Goal: Task Accomplishment & Management: Complete application form

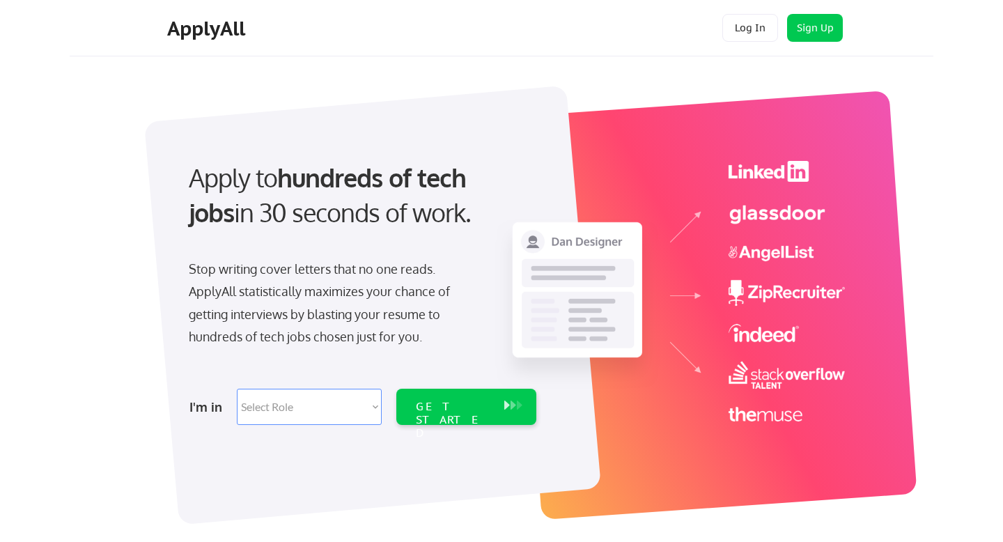
click at [326, 410] on select "Select Role Software Engineering Product Management Customer Success Sales UI/U…" at bounding box center [309, 407] width 145 height 36
select select ""marketing___comms""
click at [237, 389] on select "Select Role Software Engineering Product Management Customer Success Sales UI/U…" at bounding box center [309, 407] width 145 height 36
select select ""marketing___comms""
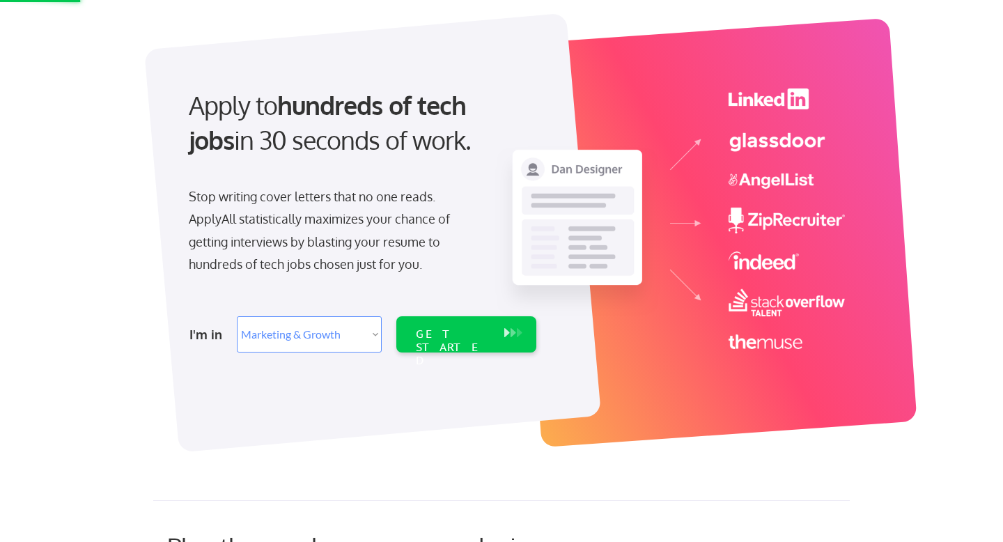
scroll to position [88, 0]
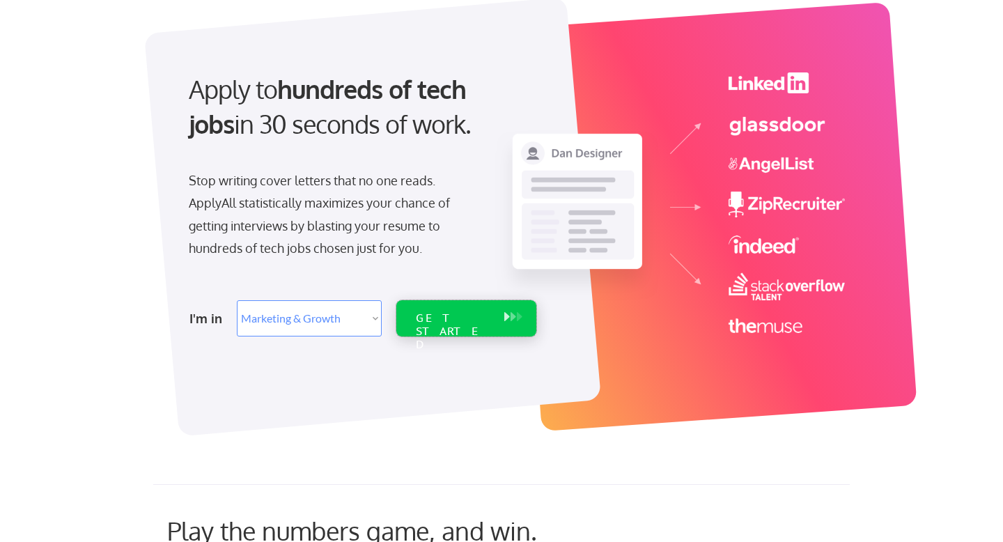
click at [454, 319] on div "GET STARTED" at bounding box center [453, 331] width 75 height 40
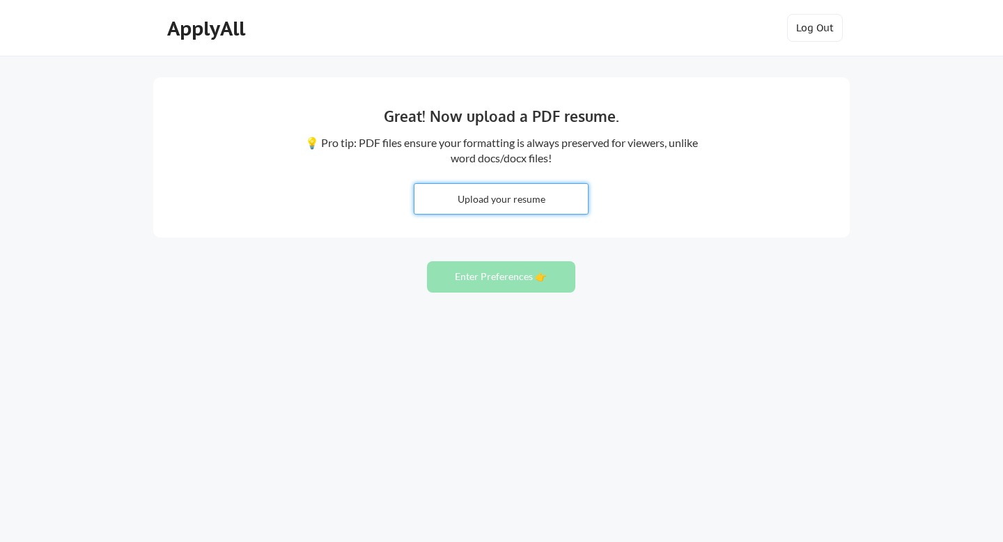
click at [539, 201] on input "file" at bounding box center [500, 199] width 173 height 30
type input "C:\fakepath\CV_KatharinaKutscher (2).pdf"
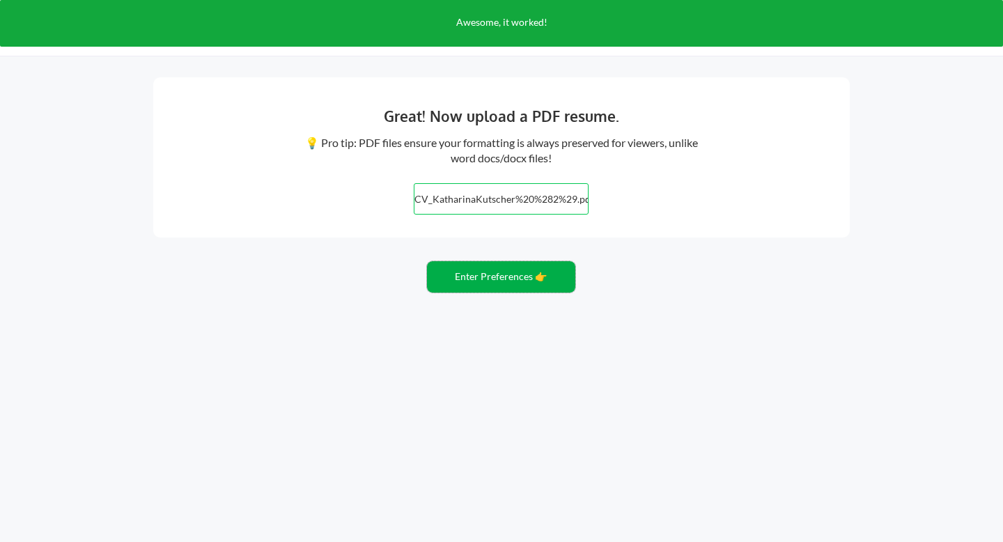
click at [496, 280] on button "Enter Preferences 👉" at bounding box center [501, 276] width 148 height 31
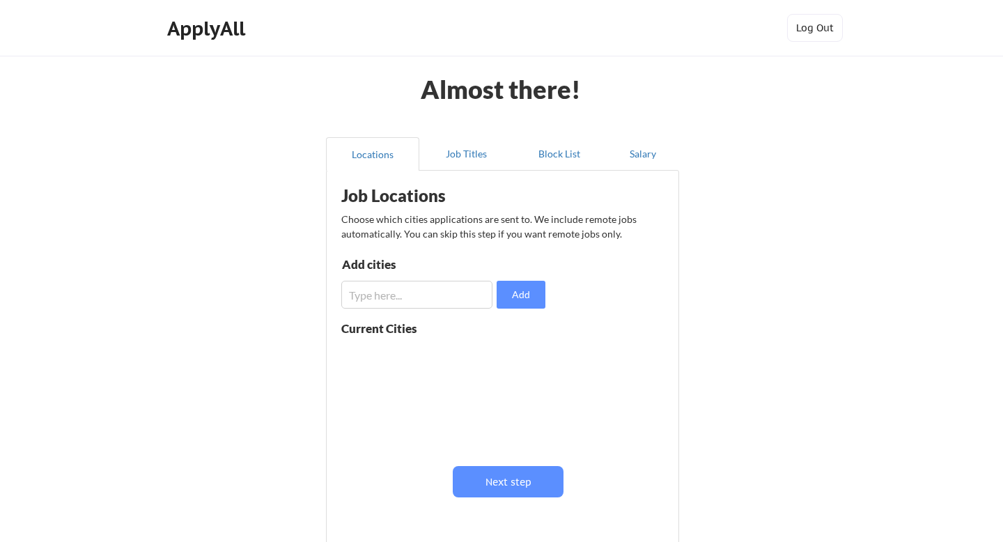
click at [423, 298] on input "input" at bounding box center [416, 295] width 151 height 28
type input "new york"
click at [519, 295] on button "Add" at bounding box center [520, 295] width 49 height 28
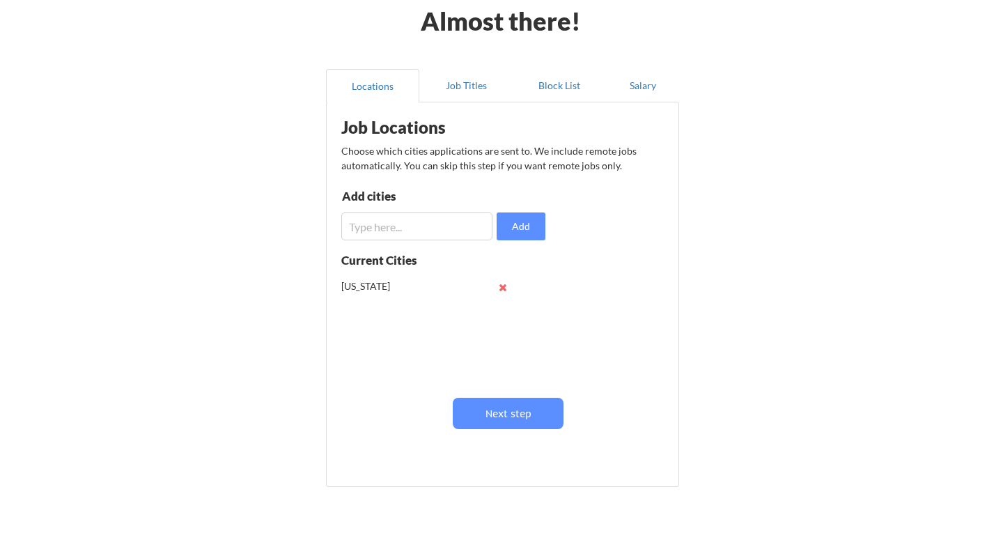
scroll to position [77, 0]
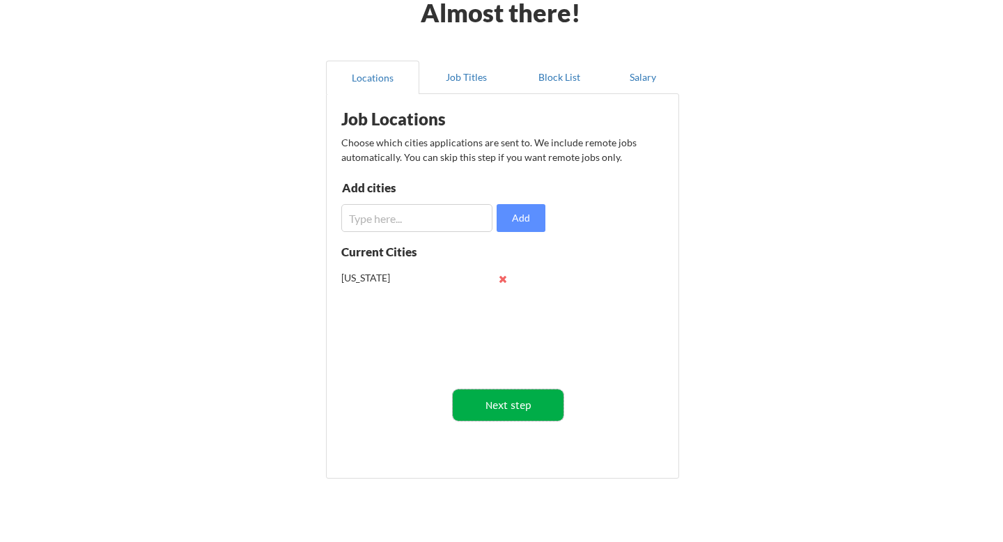
click at [519, 407] on button "Next step" at bounding box center [508, 404] width 111 height 31
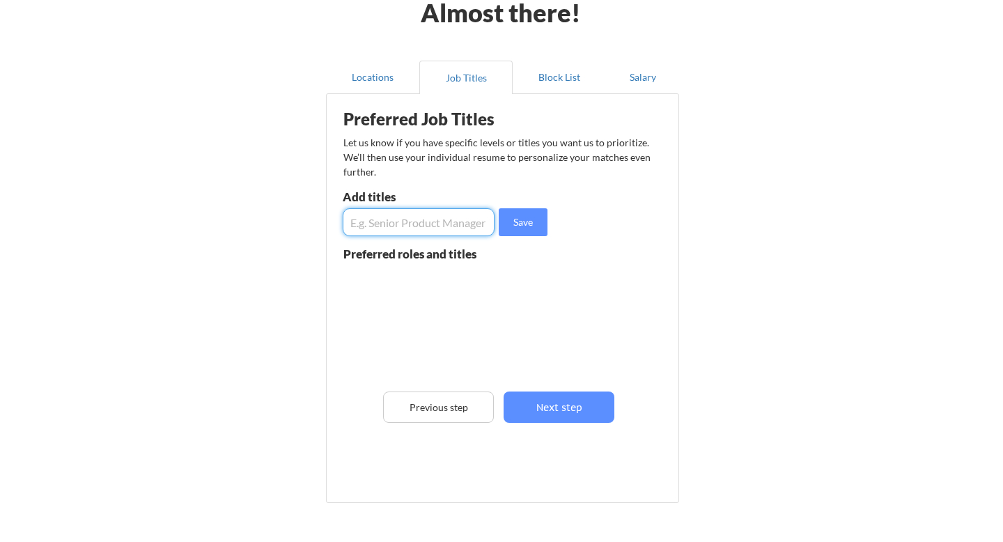
click at [396, 232] on input "input" at bounding box center [419, 222] width 152 height 28
type input "marketing director"
click at [528, 230] on button "Save" at bounding box center [523, 222] width 49 height 28
click at [400, 229] on input "input" at bounding box center [419, 222] width 152 height 28
type input "cmo"
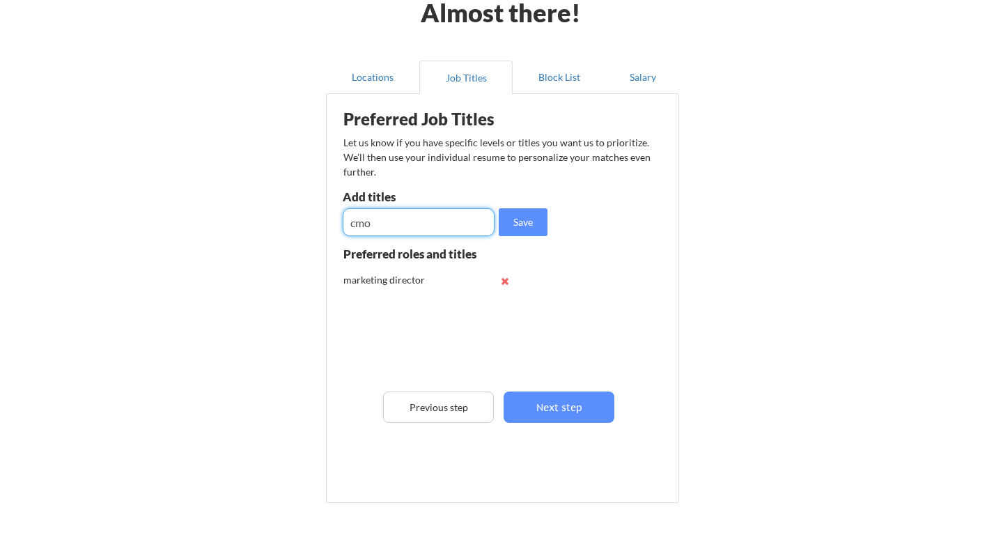
click at [528, 216] on button "Save" at bounding box center [523, 222] width 49 height 28
click at [419, 213] on input "input" at bounding box center [419, 222] width 152 height 28
type input "social media"
click at [532, 219] on button "Save" at bounding box center [523, 222] width 49 height 28
click at [391, 230] on input "input" at bounding box center [419, 222] width 152 height 28
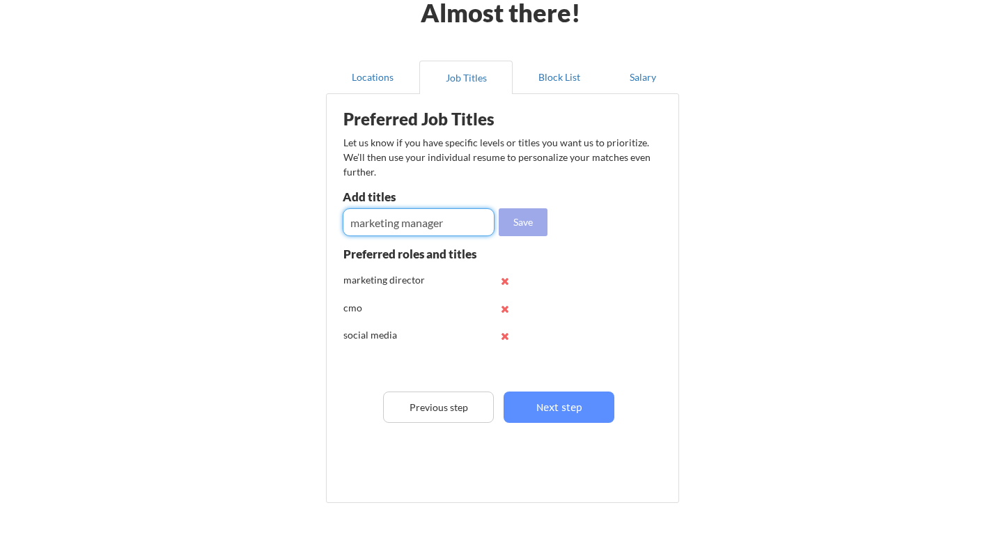
type input "marketing manager"
click at [524, 228] on button "Save" at bounding box center [523, 222] width 49 height 28
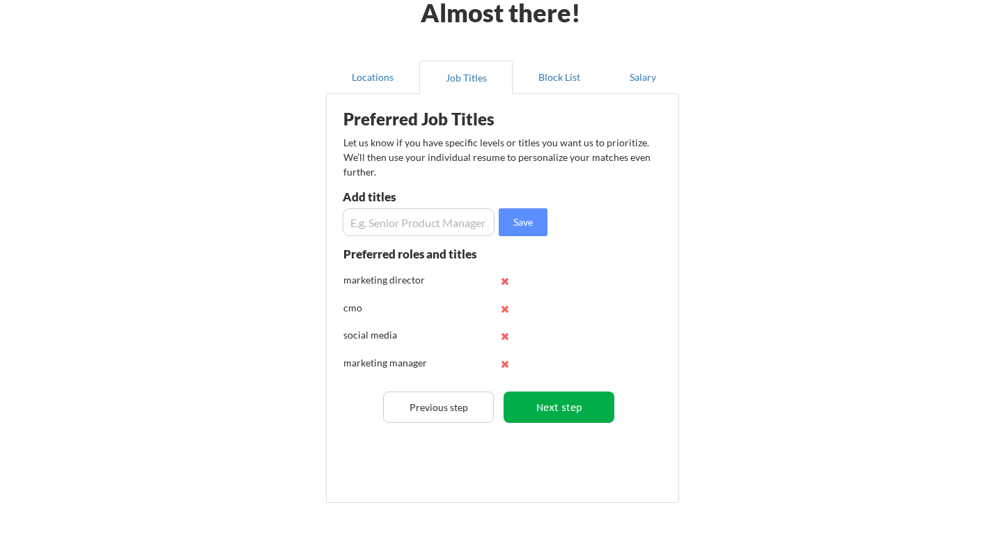
click at [565, 402] on button "Next step" at bounding box center [558, 406] width 111 height 31
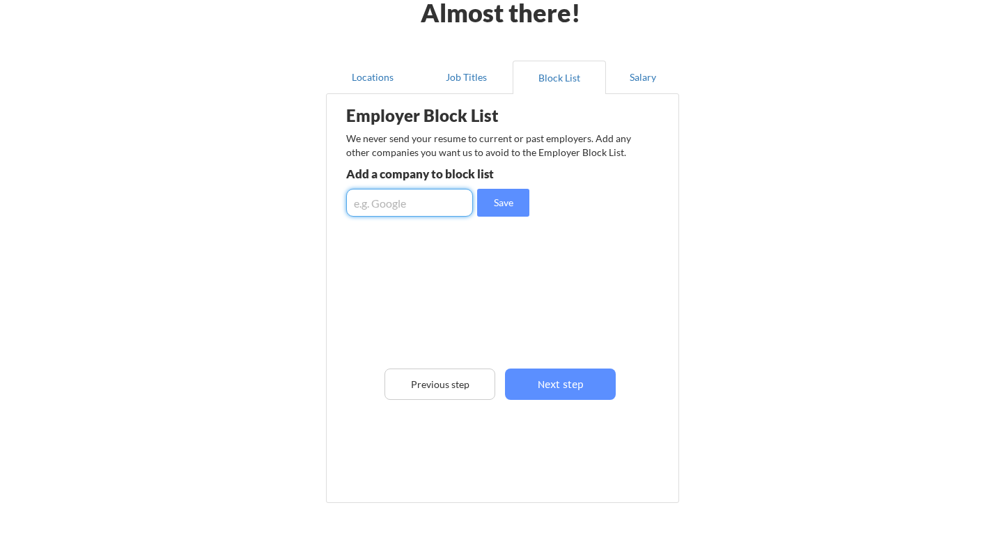
click at [444, 203] on input "input" at bounding box center [409, 203] width 127 height 28
click at [400, 203] on input "input" at bounding box center [409, 203] width 127 height 28
type input "LUMA times square"
click at [507, 205] on button "Save" at bounding box center [503, 203] width 52 height 28
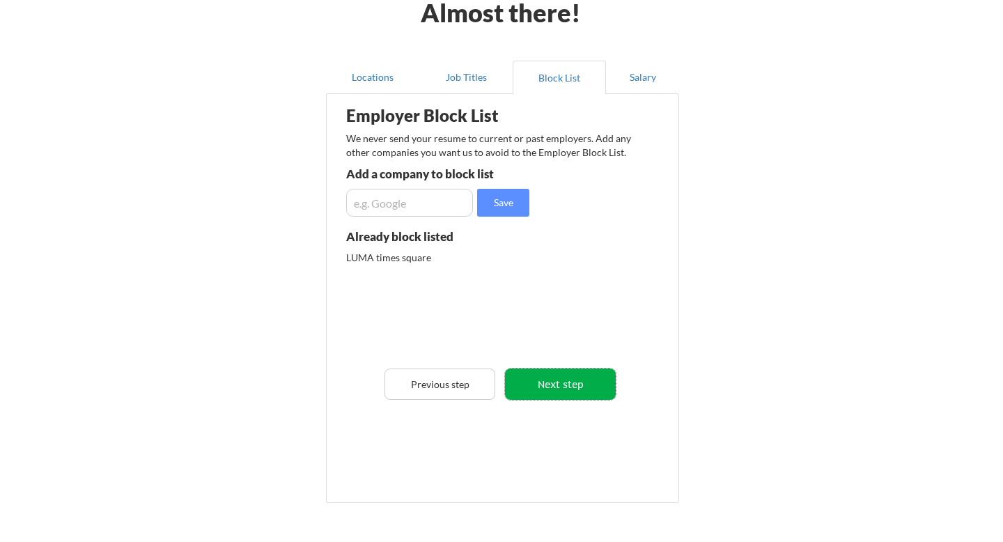
click at [554, 386] on button "Next step" at bounding box center [560, 383] width 111 height 31
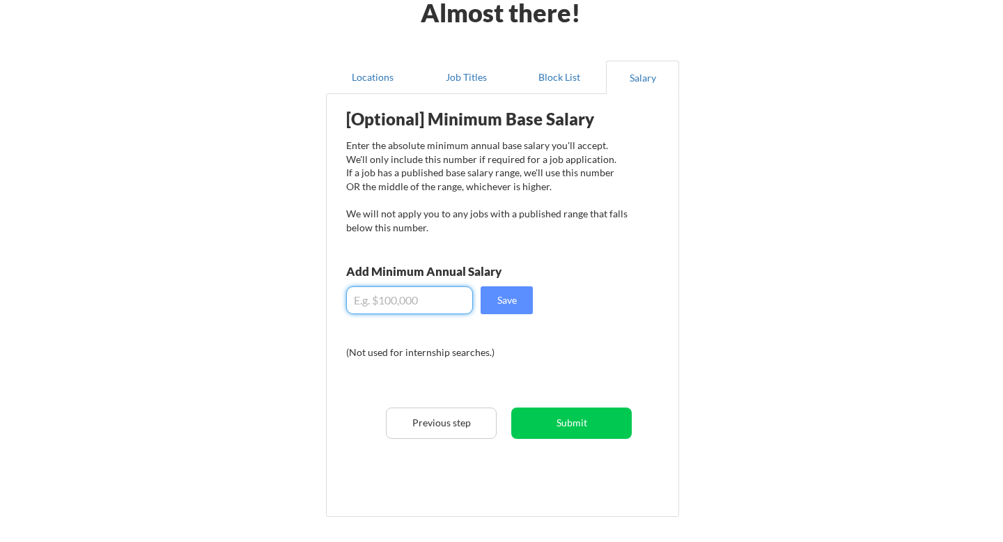
click at [416, 302] on input "input" at bounding box center [409, 300] width 127 height 28
drag, startPoint x: 405, startPoint y: 303, endPoint x: 320, endPoint y: 303, distance: 85.0
click at [320, 303] on div "Locations Job Titles Block List Salary Employer Block List We never send your r…" at bounding box center [501, 289] width 369 height 481
type input "$80,000"
click at [511, 304] on button "Save" at bounding box center [506, 300] width 52 height 28
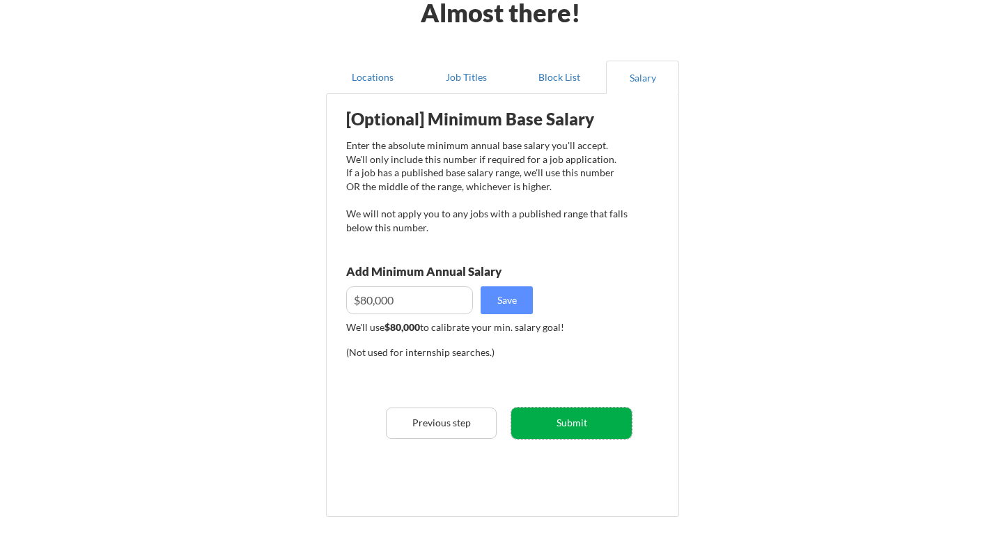
click at [591, 423] on button "Submit" at bounding box center [571, 422] width 120 height 31
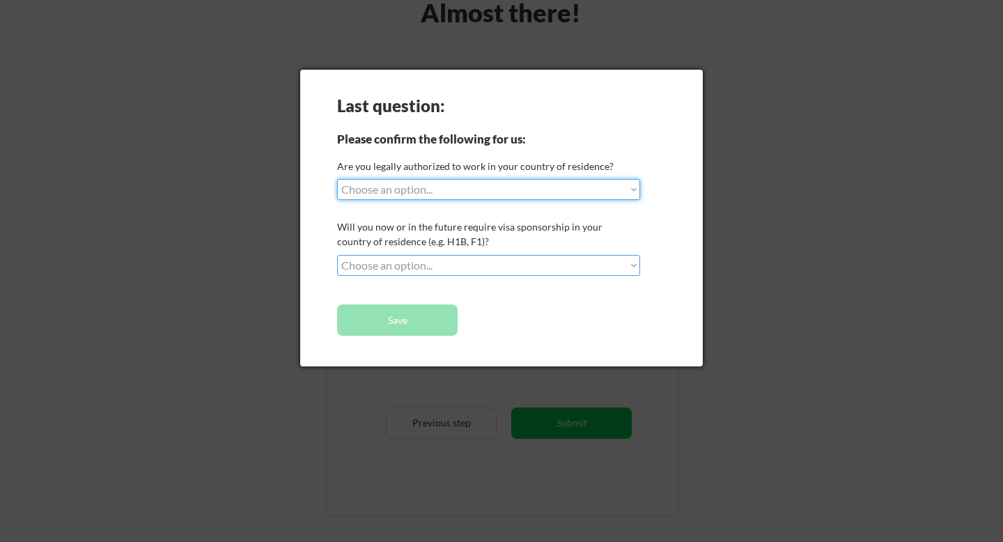
click at [466, 187] on select "Choose an option... Yes, I am a US Citizen Yes, I am a Canadian Citizen Yes, I …" at bounding box center [488, 189] width 303 height 21
select select ""yes__i_am_a_us_green_card_holder""
click at [337, 179] on select "Choose an option... Yes, I am a US Citizen Yes, I am a Canadian Citizen Yes, I …" at bounding box center [488, 189] width 303 height 21
click at [437, 266] on select "Choose an option... No, I will not need sponsorship Yes, I will need sponsorship" at bounding box center [488, 265] width 303 height 21
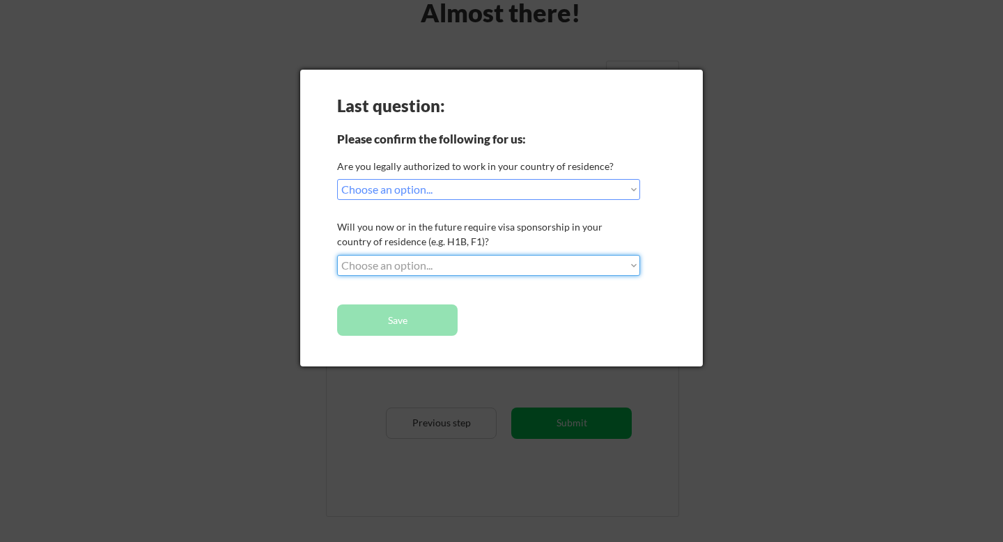
select select ""no__i_will_not_need_sponsorship""
click at [337, 255] on select "Choose an option... No, I will not need sponsorship Yes, I will need sponsorship" at bounding box center [488, 265] width 303 height 21
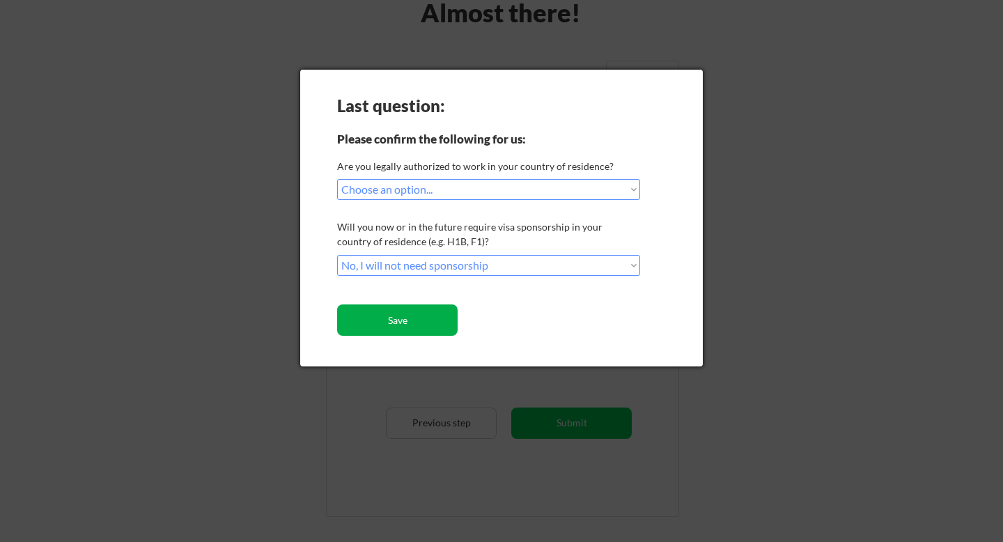
click at [414, 322] on button "Save" at bounding box center [397, 319] width 120 height 31
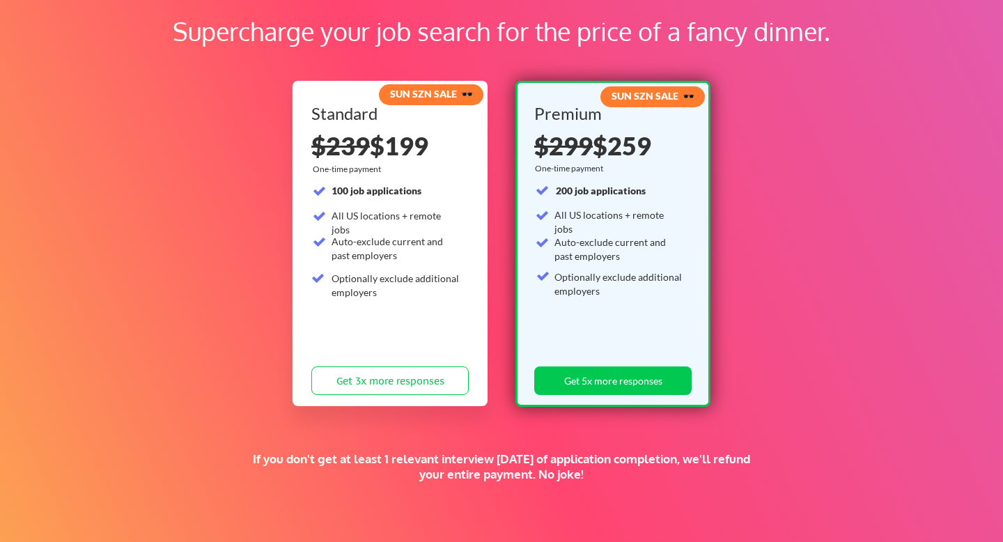
scroll to position [85, 0]
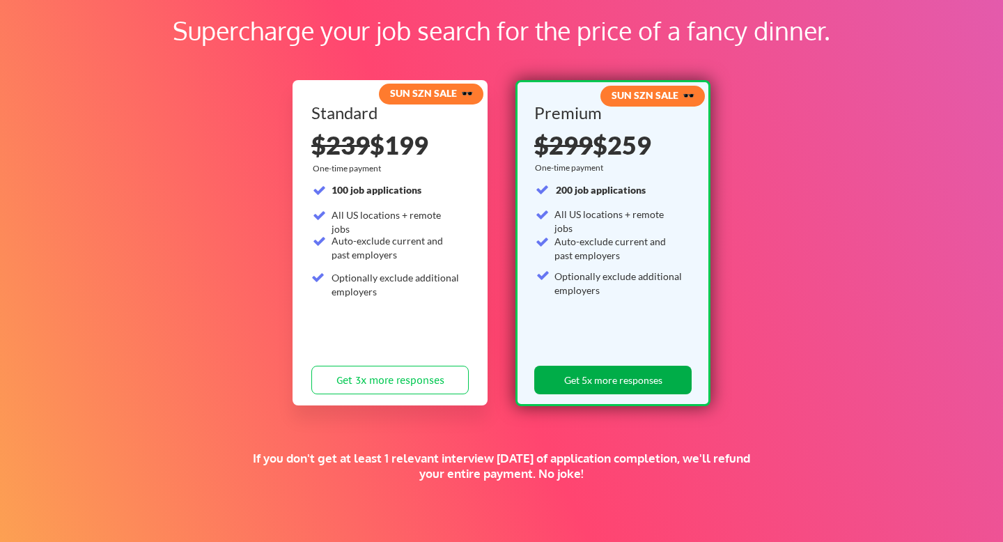
click at [618, 379] on button "Get 5x more responses" at bounding box center [612, 380] width 157 height 29
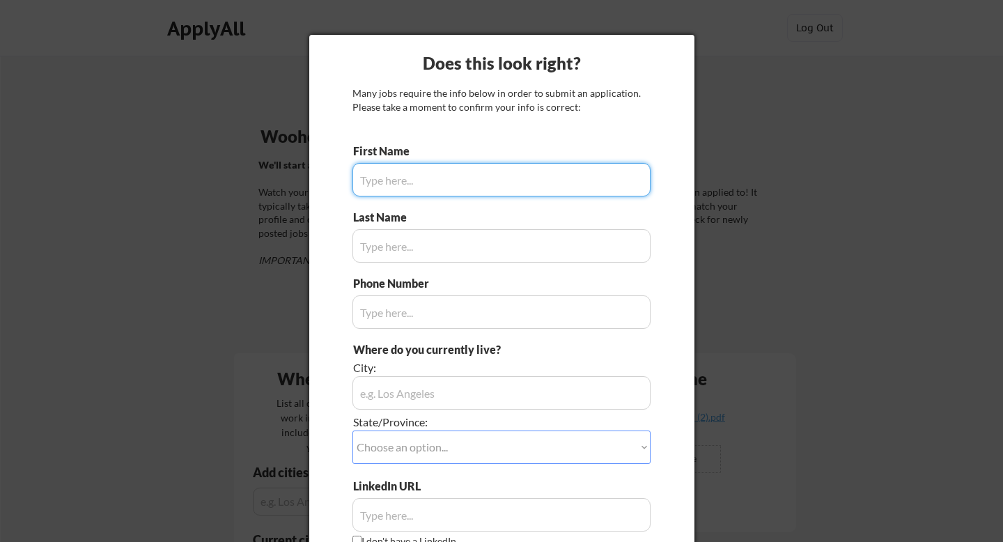
click at [500, 178] on input "input" at bounding box center [501, 179] width 298 height 33
type input "[PERSON_NAME]"
type input "[PHONE_NUMBER]"
type input "[PERSON_NAME]"
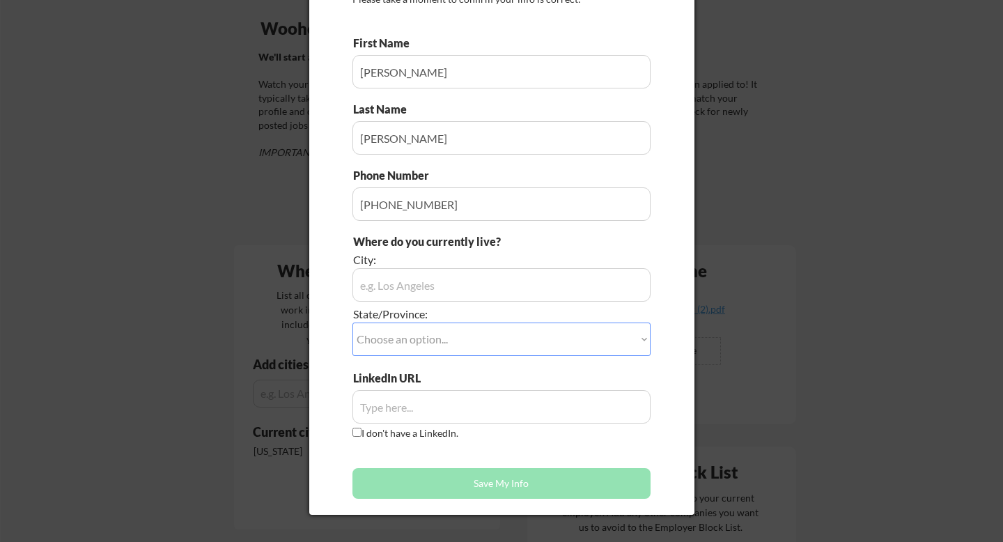
scroll to position [113, 0]
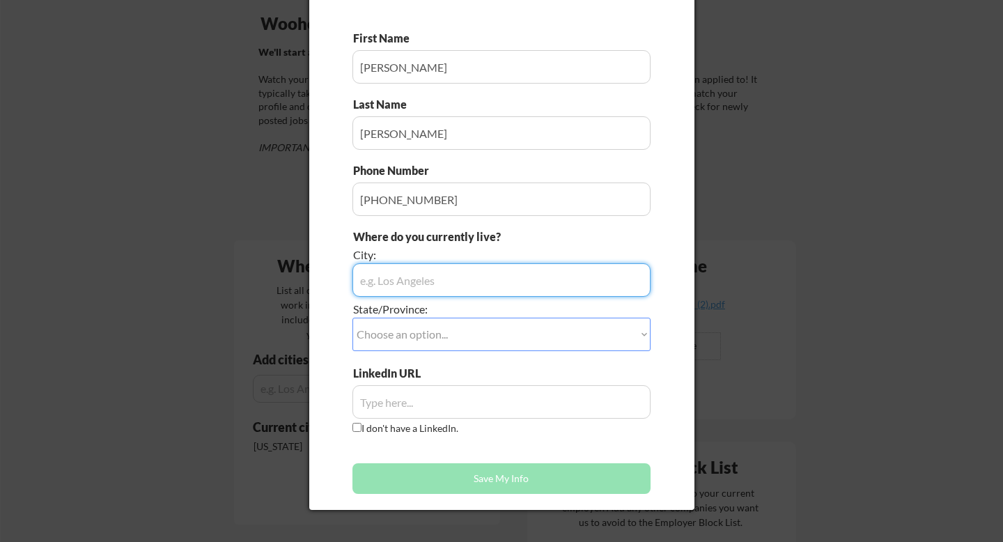
click at [457, 283] on input "input" at bounding box center [501, 279] width 298 height 33
type input "[US_STATE][GEOGRAPHIC_DATA]"
click at [483, 335] on select "Choose an option... Other/Not Applicable [US_STATE] [US_STATE] [GEOGRAPHIC_DATA…" at bounding box center [501, 334] width 298 height 33
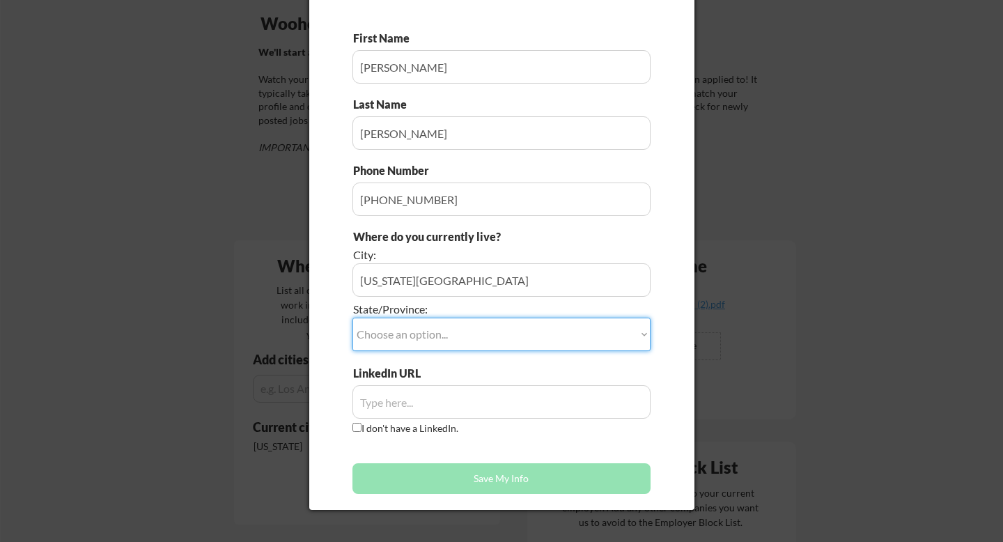
select select ""[US_STATE]""
click at [352, 318] on select "Choose an option... Other/Not Applicable [US_STATE] [US_STATE] [GEOGRAPHIC_DATA…" at bounding box center [501, 334] width 298 height 33
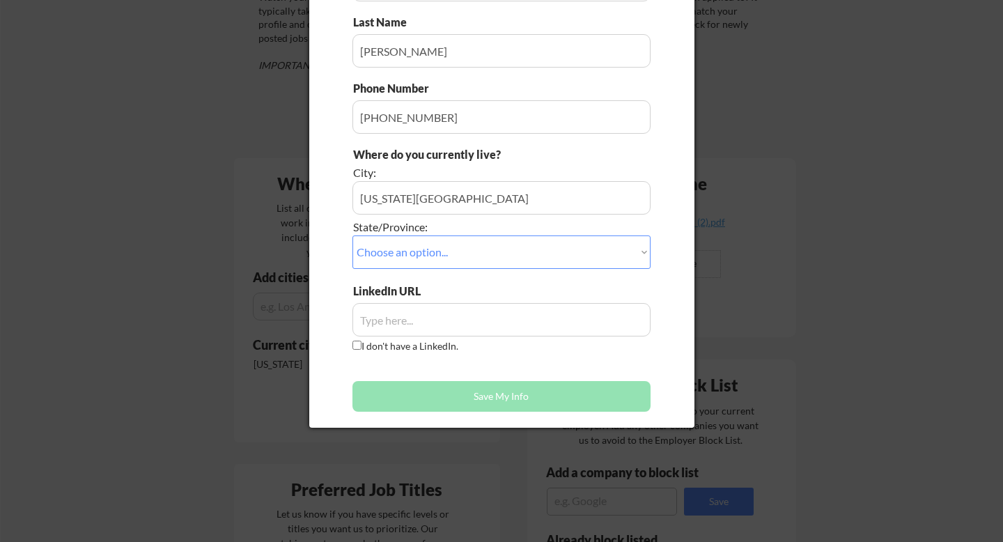
scroll to position [206, 0]
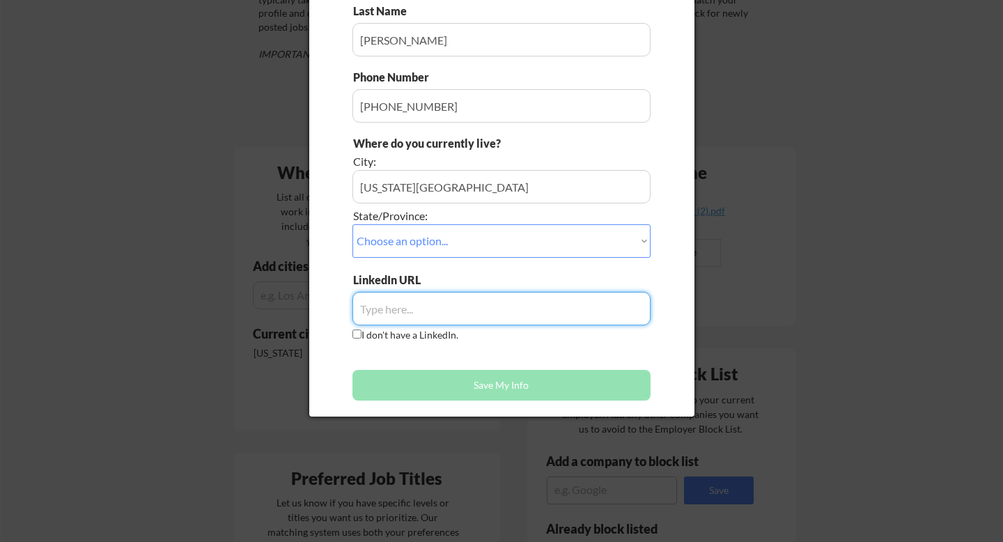
click at [447, 311] on input "input" at bounding box center [501, 308] width 298 height 33
click at [455, 292] on input "input" at bounding box center [501, 308] width 298 height 33
paste input "[URL][DOMAIN_NAME][PERSON_NAME]"
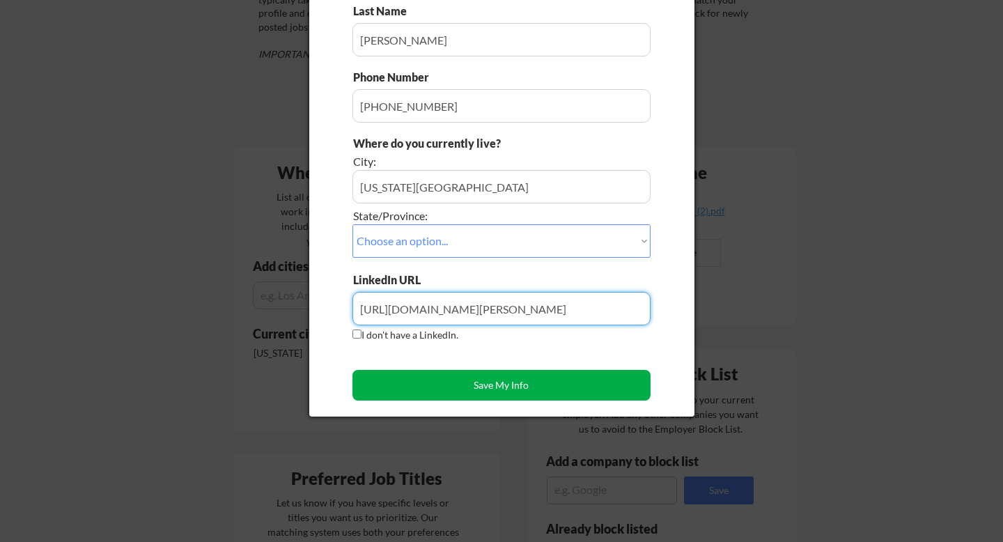
type input "[URL][DOMAIN_NAME][PERSON_NAME]"
click at [443, 387] on button "Save My Info" at bounding box center [501, 385] width 298 height 31
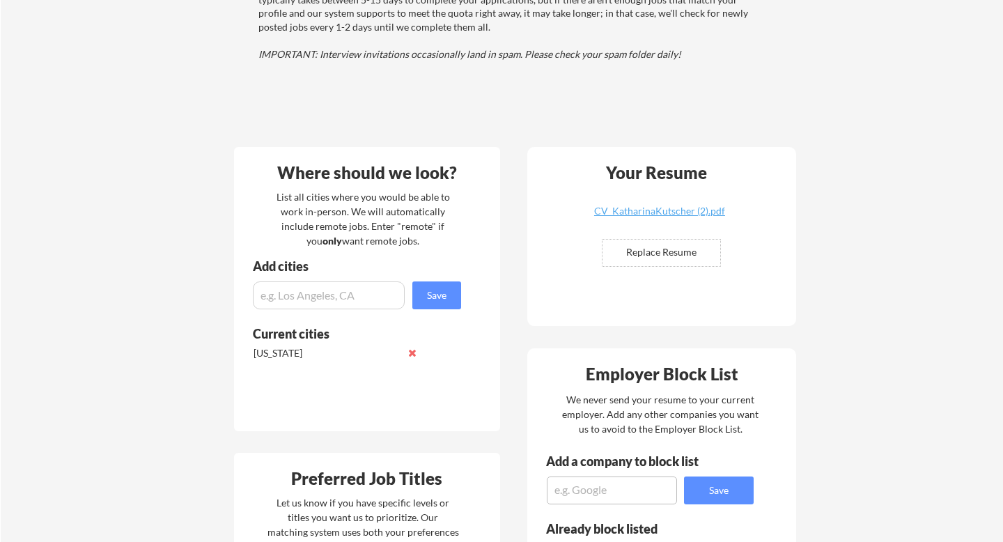
click at [330, 298] on input "input" at bounding box center [329, 295] width 152 height 28
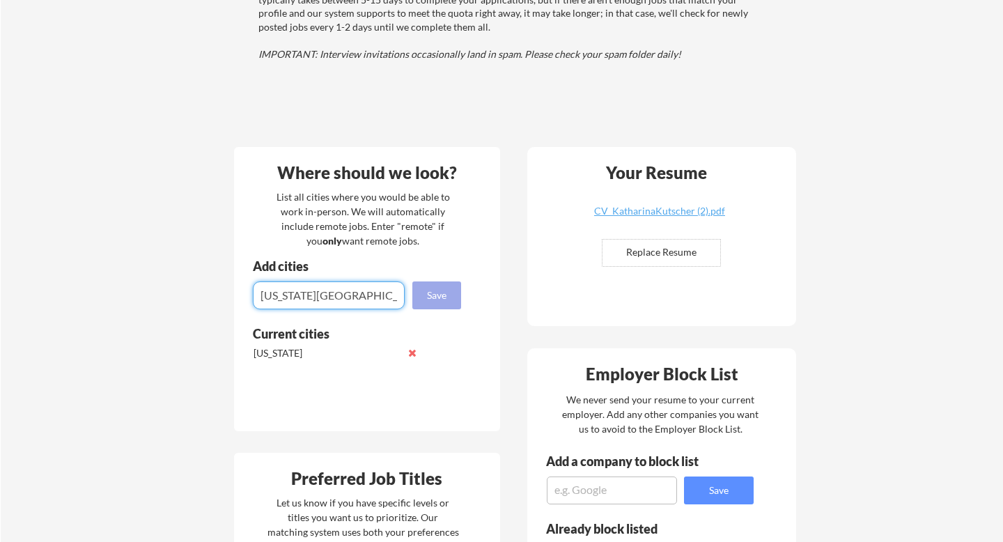
type input "[US_STATE][GEOGRAPHIC_DATA]"
click at [435, 302] on button "Save" at bounding box center [436, 295] width 49 height 28
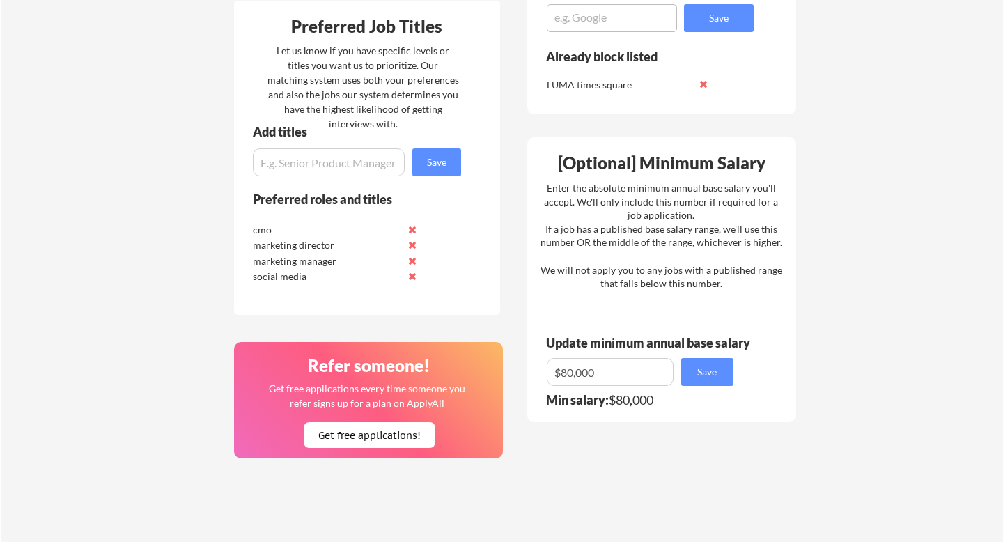
scroll to position [681, 0]
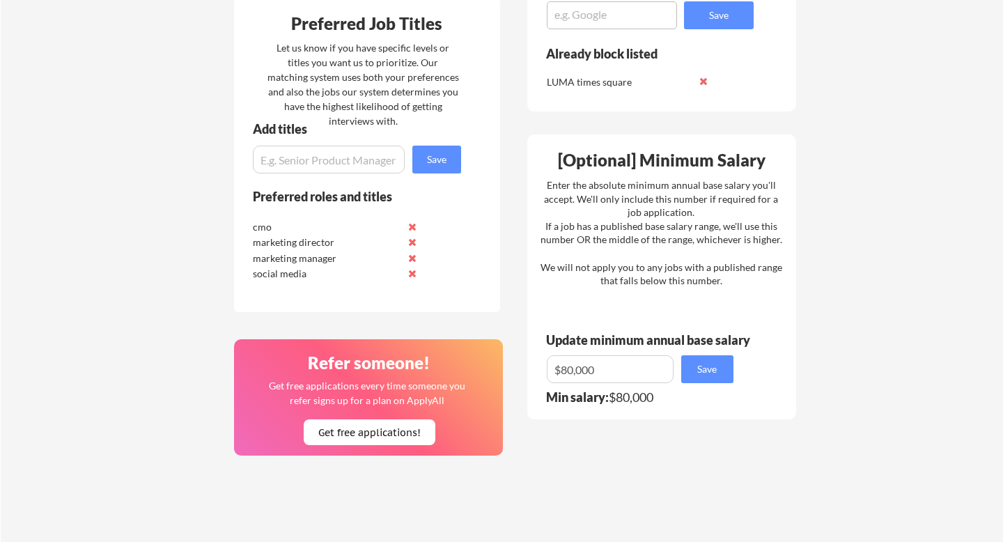
click at [363, 171] on input "input" at bounding box center [329, 160] width 152 height 28
type input "sales"
click at [457, 157] on button "Save" at bounding box center [436, 160] width 49 height 28
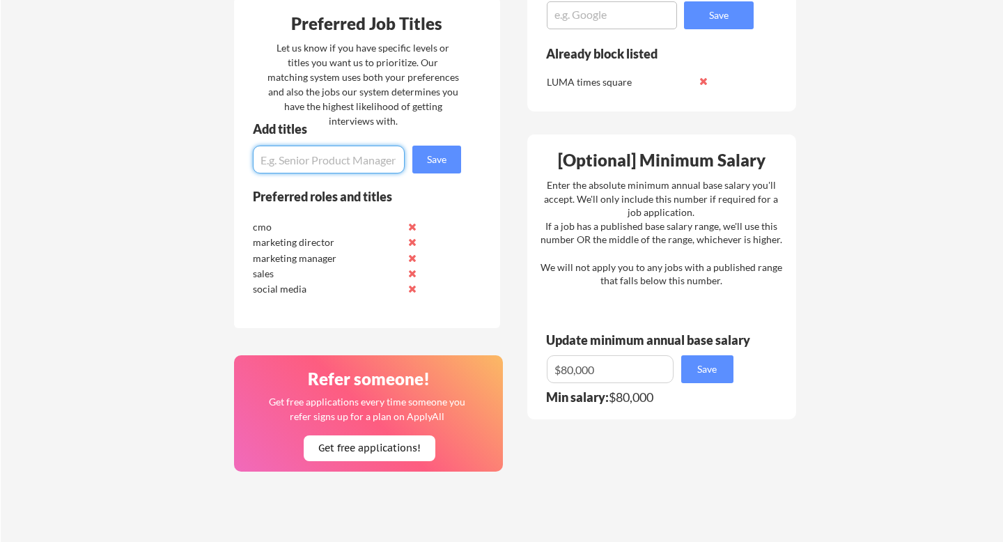
click at [360, 166] on input "input" at bounding box center [329, 160] width 152 height 28
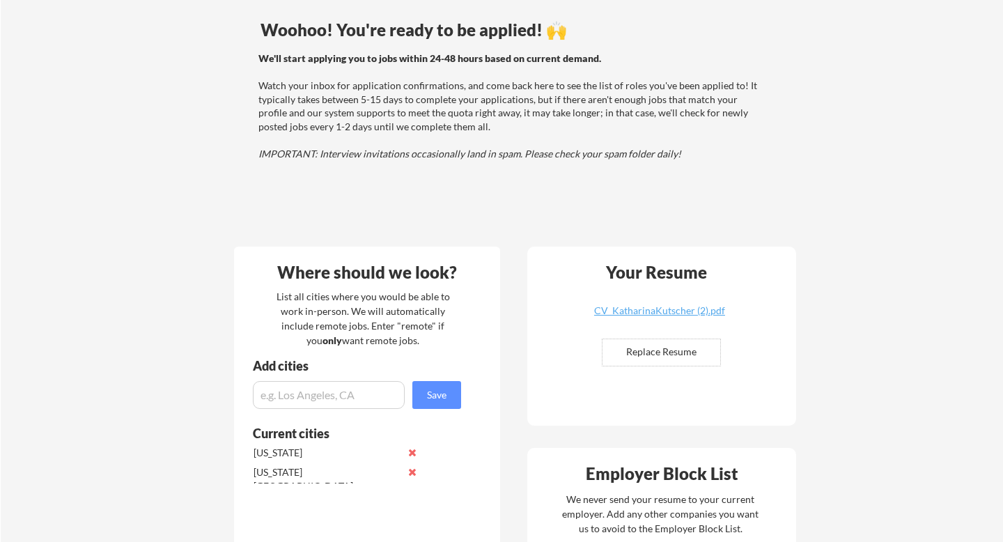
scroll to position [0, 0]
